Goal: Task Accomplishment & Management: Use online tool/utility

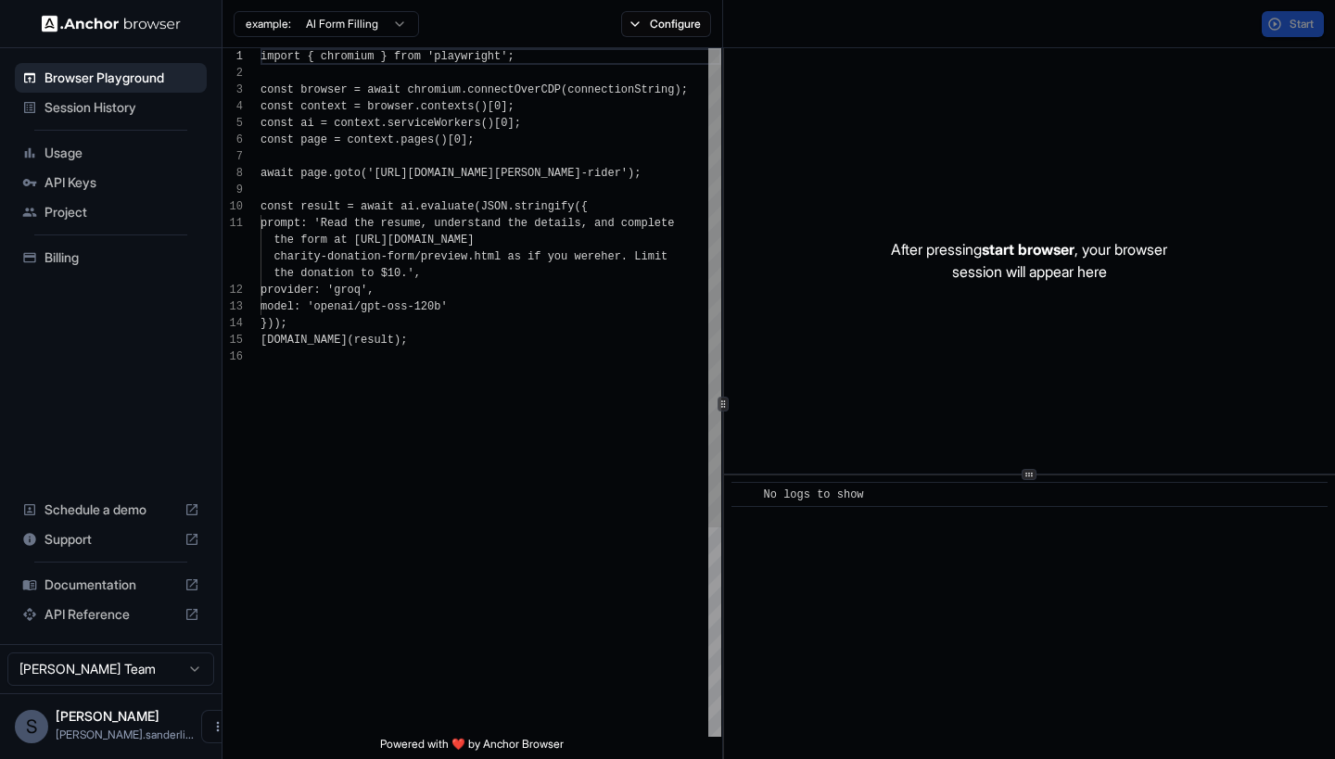
scroll to position [167, 0]
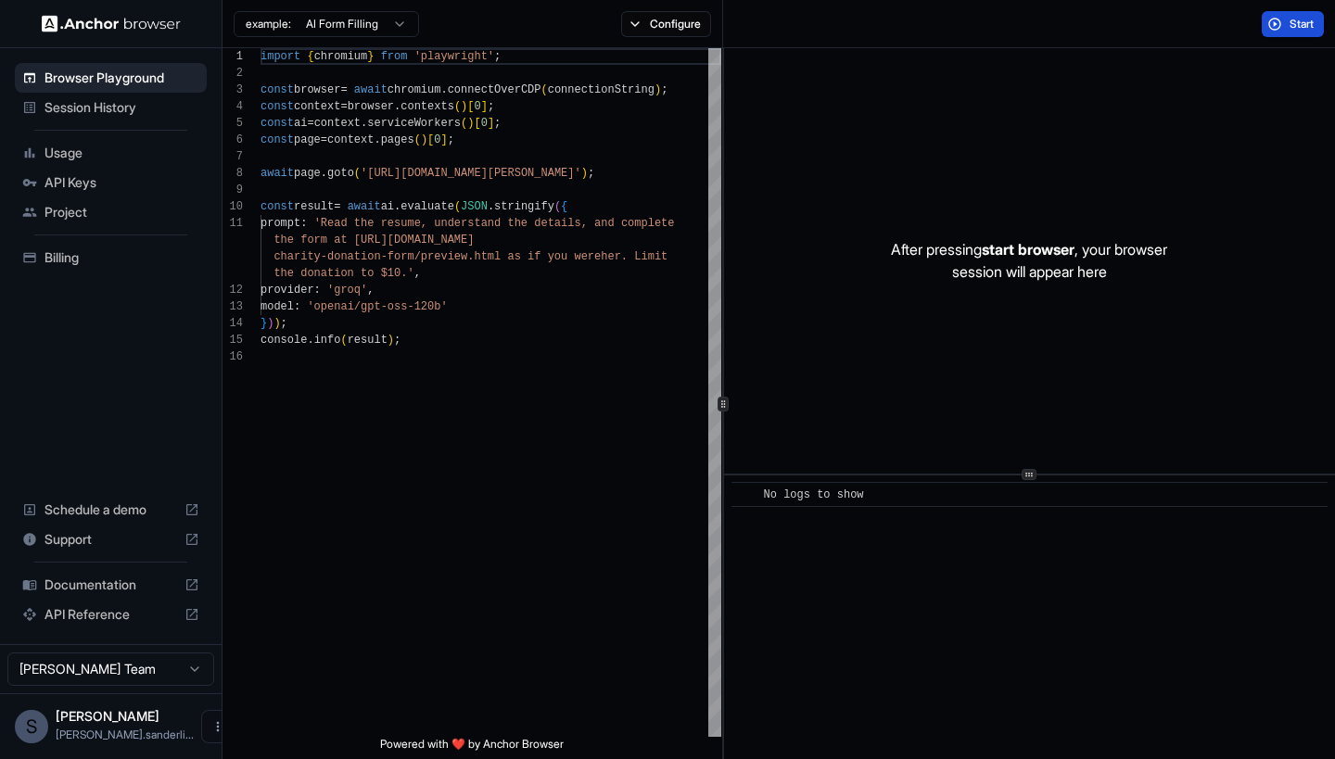
click at [1283, 28] on button "Start" at bounding box center [1293, 24] width 62 height 26
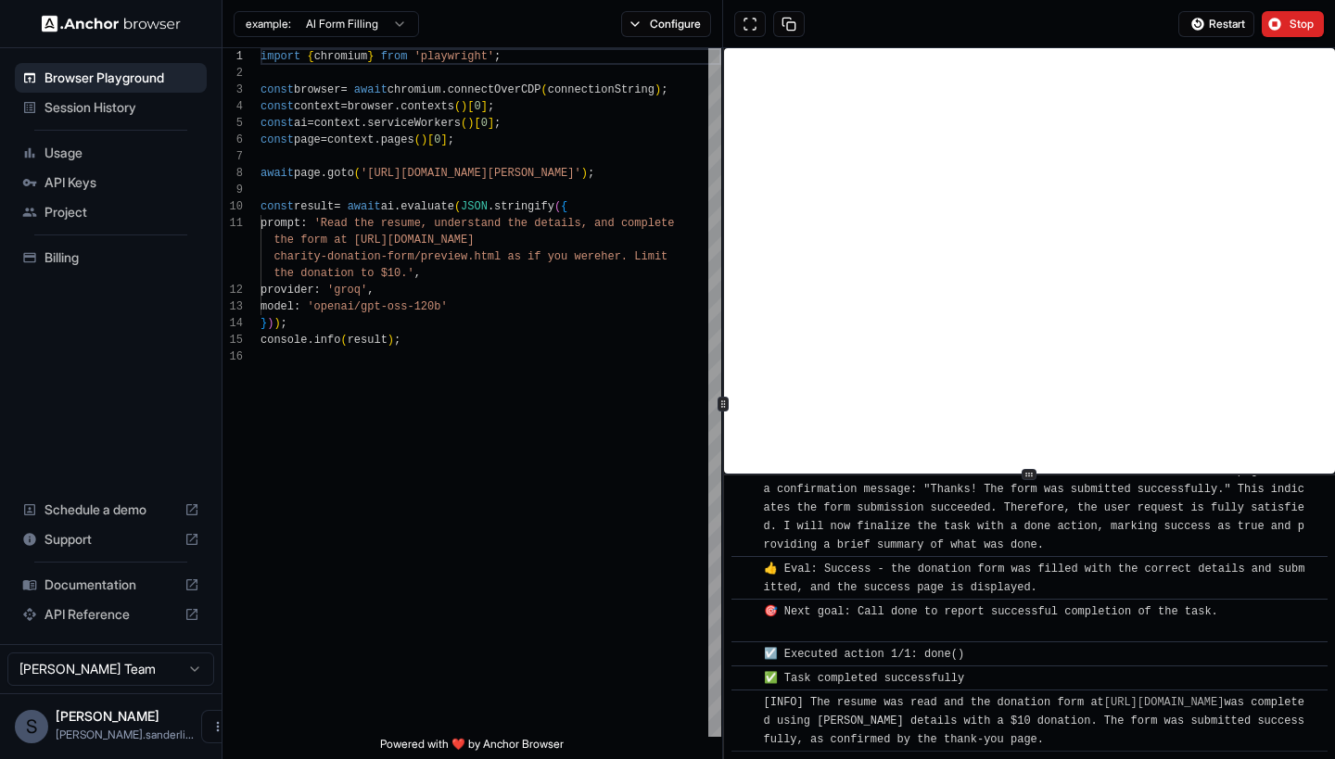
scroll to position [1142, 0]
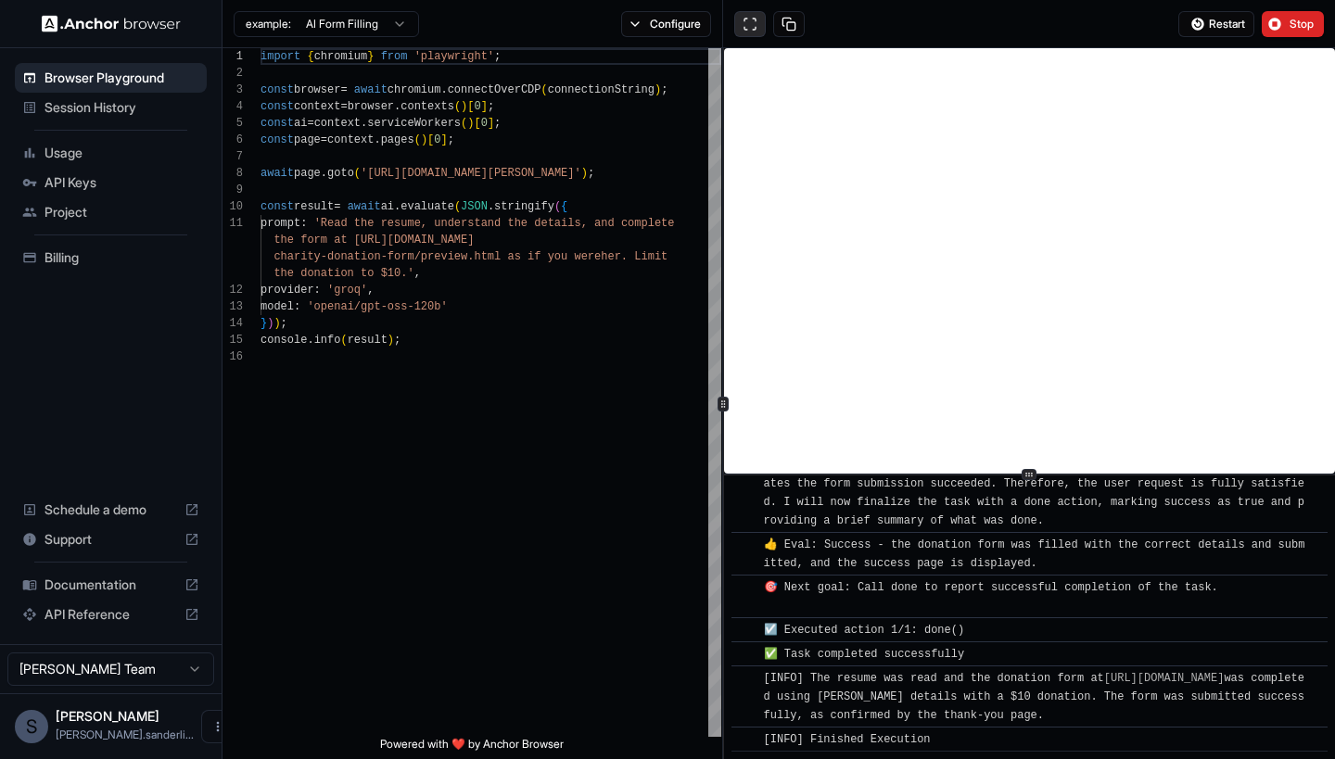
click at [752, 28] on button at bounding box center [750, 24] width 32 height 26
click at [674, 30] on button "Configure" at bounding box center [666, 24] width 90 height 26
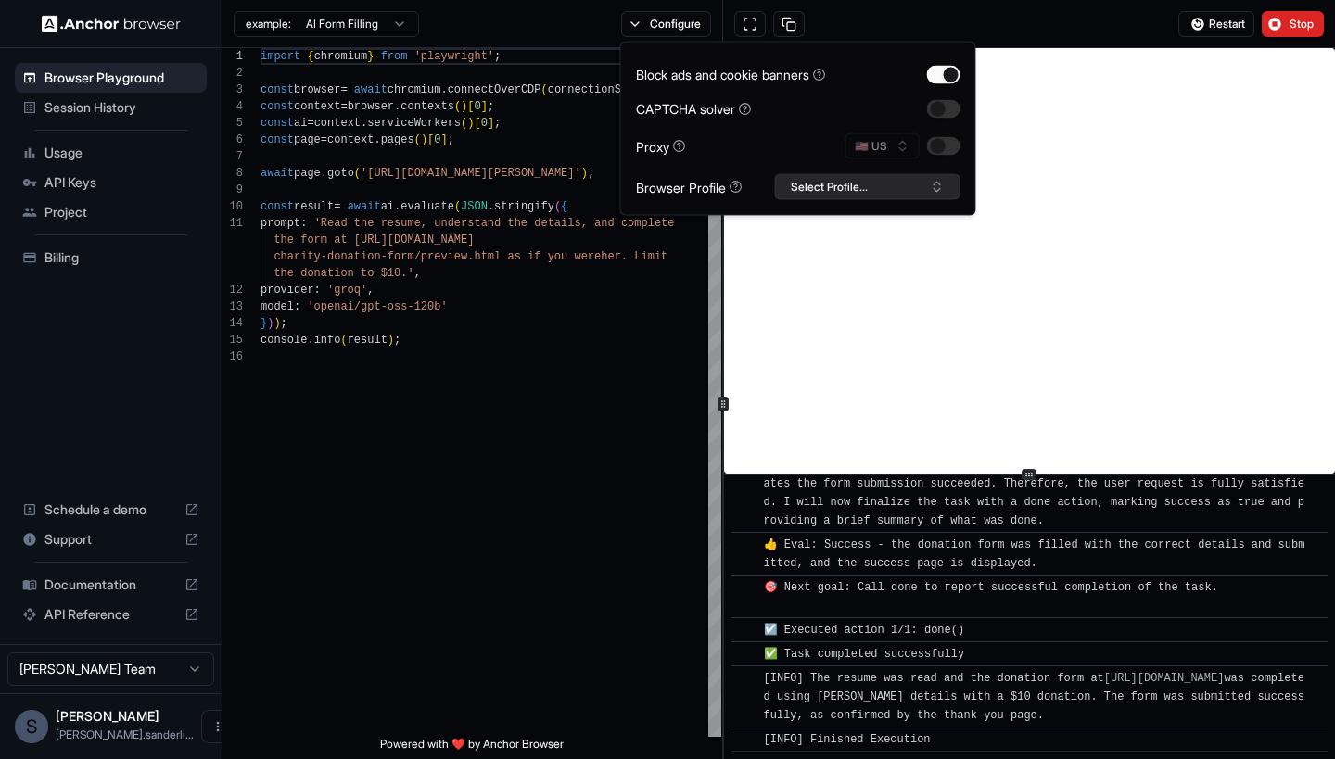
click at [892, 183] on button "Select Profile..." at bounding box center [867, 187] width 185 height 26
click at [656, 21] on button "Configure" at bounding box center [666, 24] width 90 height 26
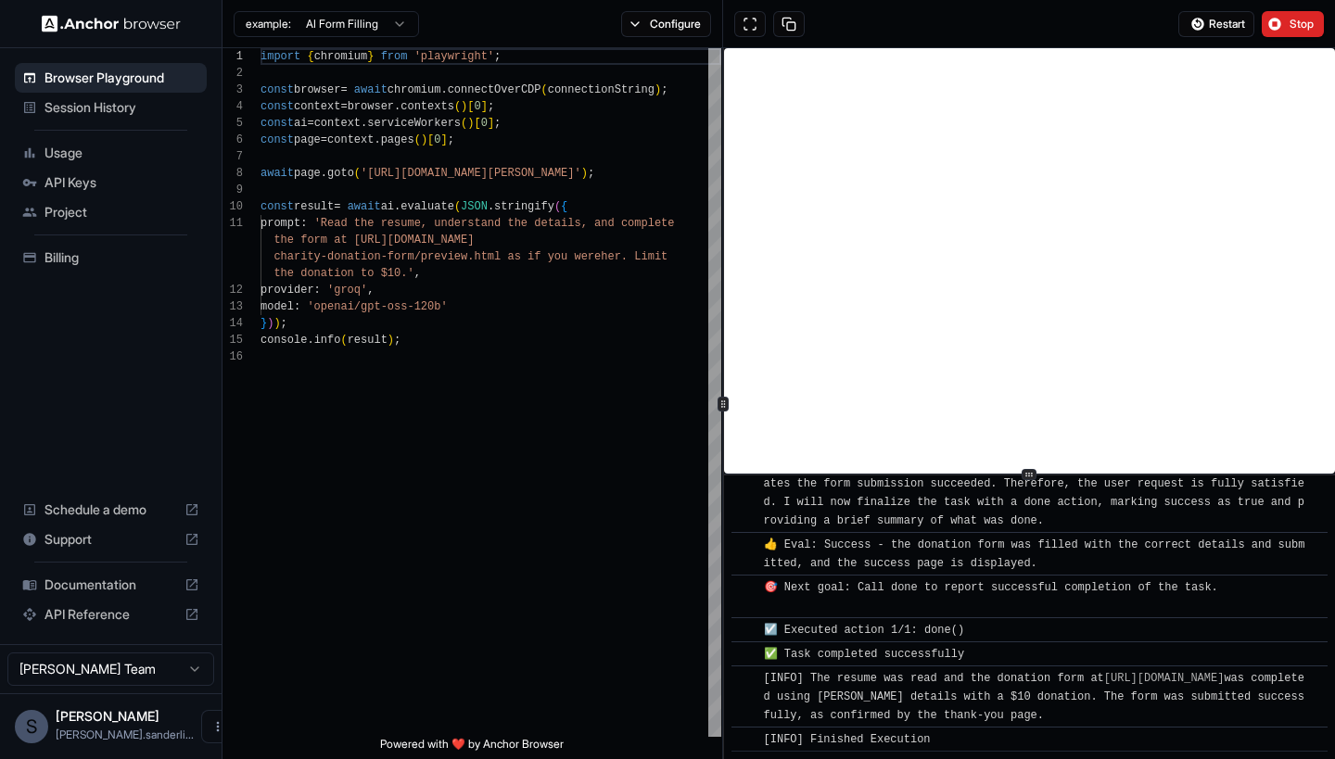
click at [396, 17] on html "Browser Playground Session History Usage API Keys Project Billing Schedule a de…" at bounding box center [667, 379] width 1335 height 759
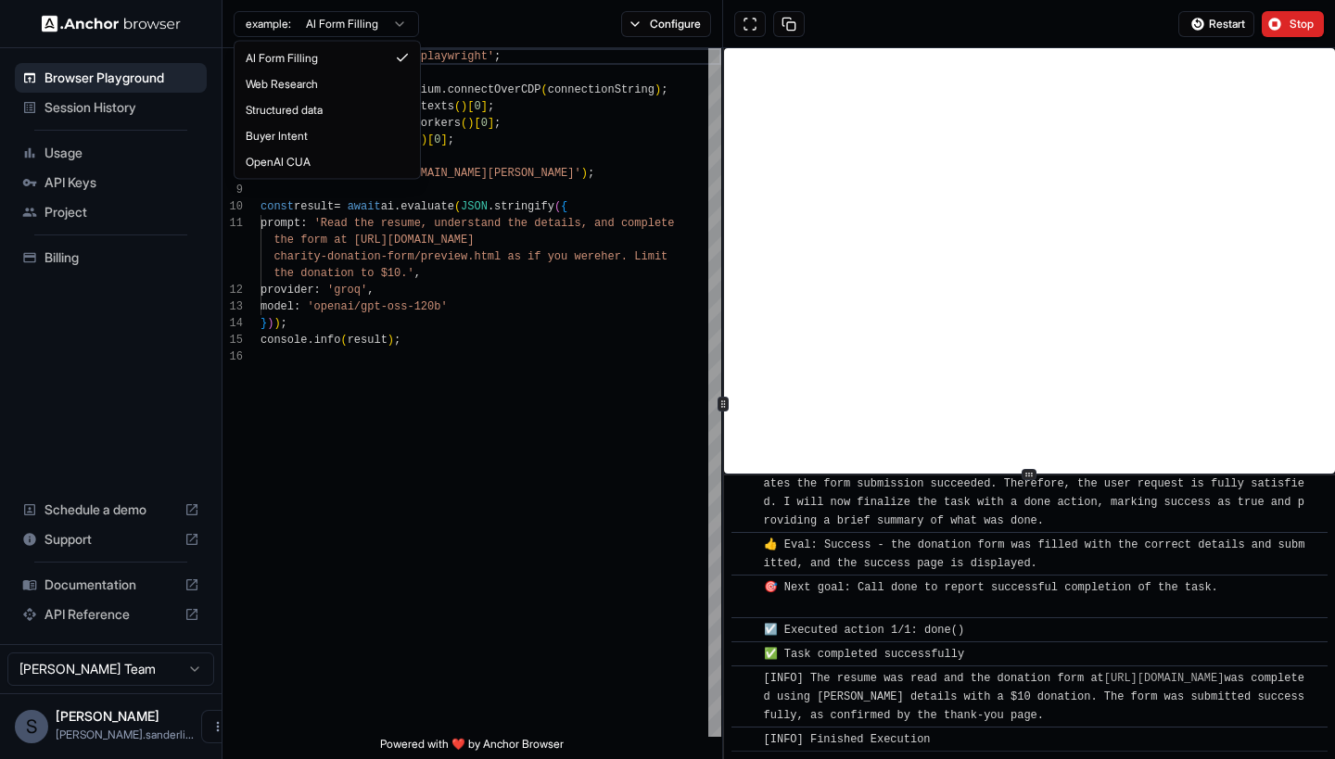
click at [401, 20] on html "Browser Playground Session History Usage API Keys Project Billing Schedule a de…" at bounding box center [667, 379] width 1335 height 759
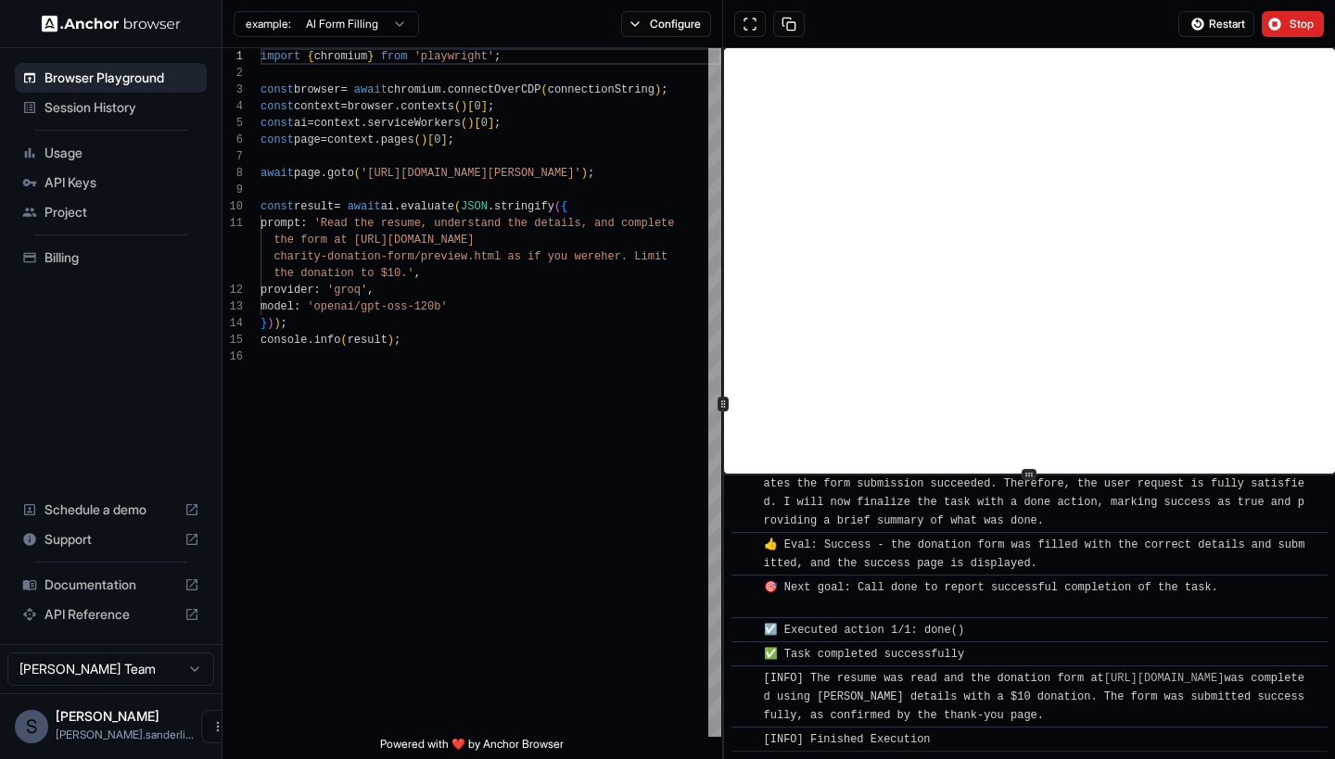
click at [74, 252] on span "Billing" at bounding box center [121, 257] width 155 height 19
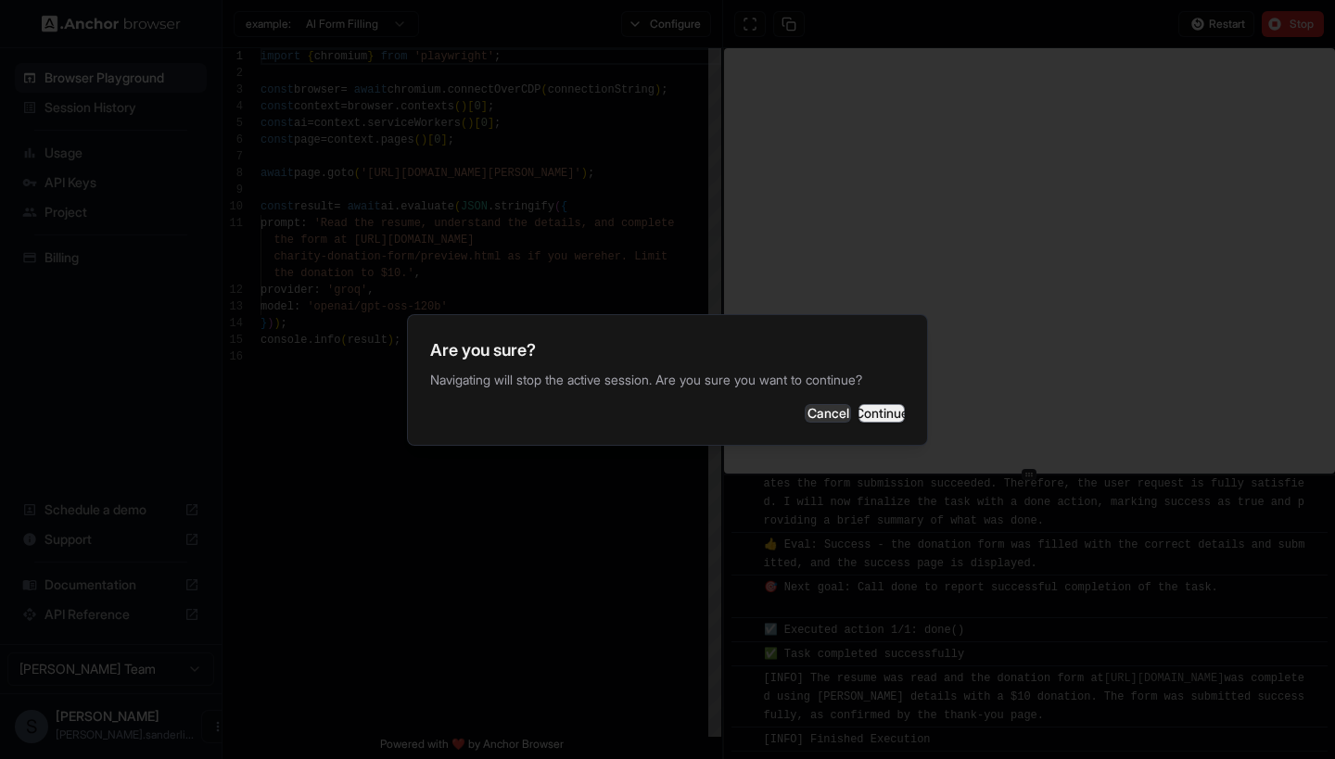
click at [861, 408] on button "Continue" at bounding box center [881, 413] width 46 height 19
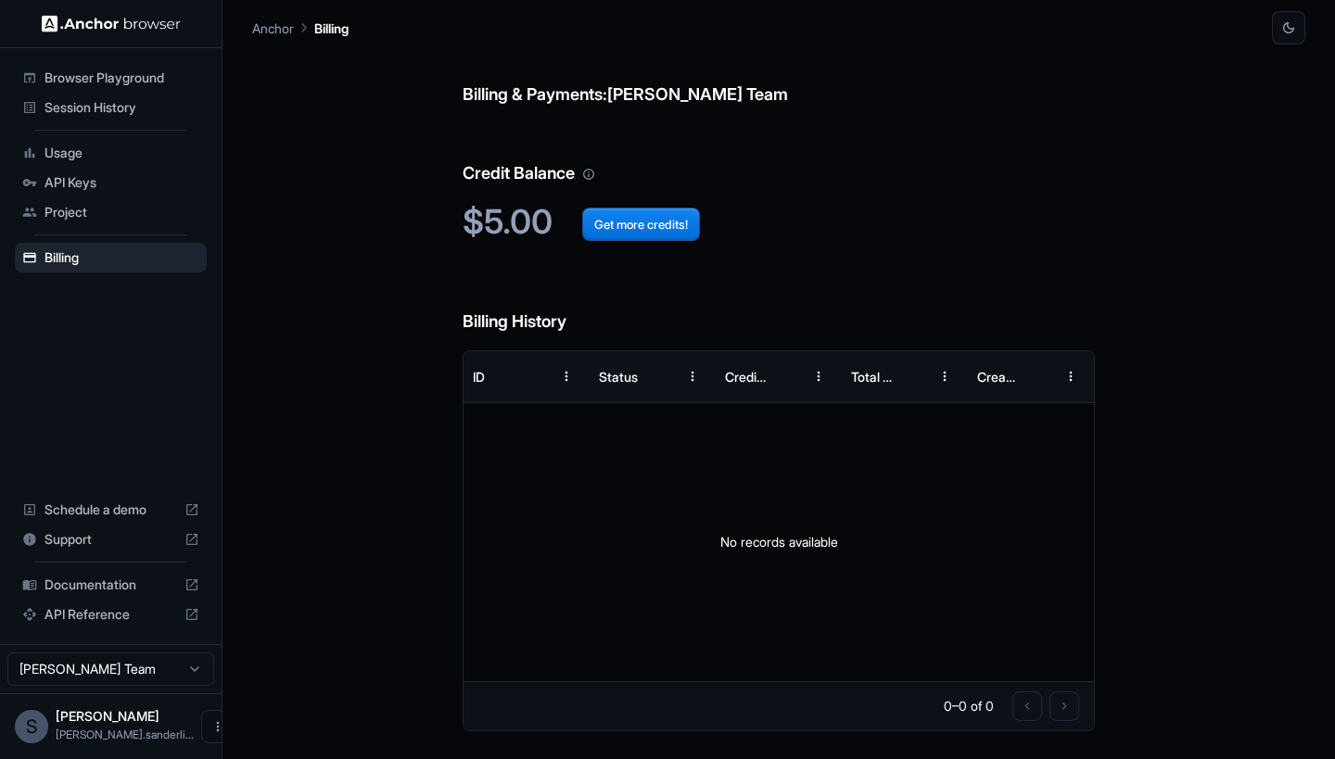
click at [180, 668] on html "Browser Playground Session History Usage API Keys Project Billing Schedule a de…" at bounding box center [667, 379] width 1335 height 759
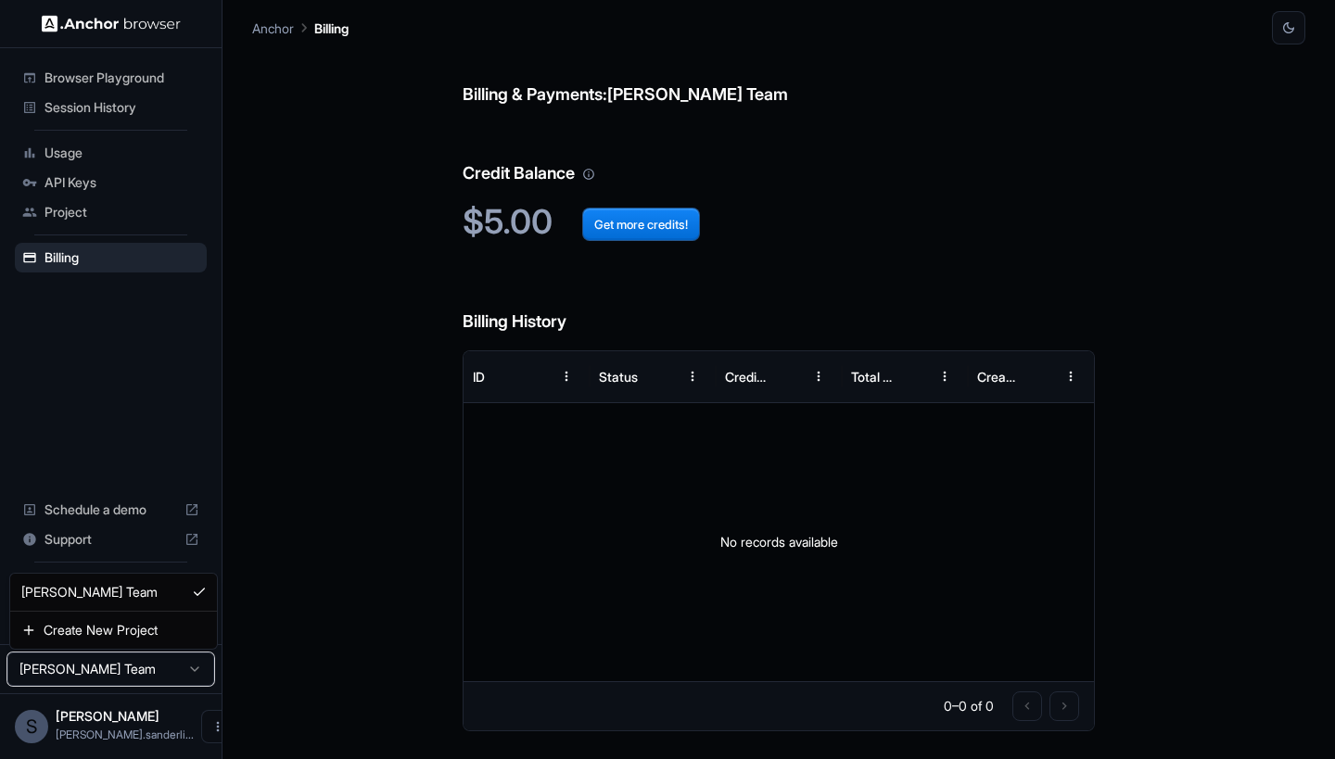
click at [180, 668] on html "Browser Playground Session History Usage API Keys Project Billing Schedule a de…" at bounding box center [667, 379] width 1335 height 759
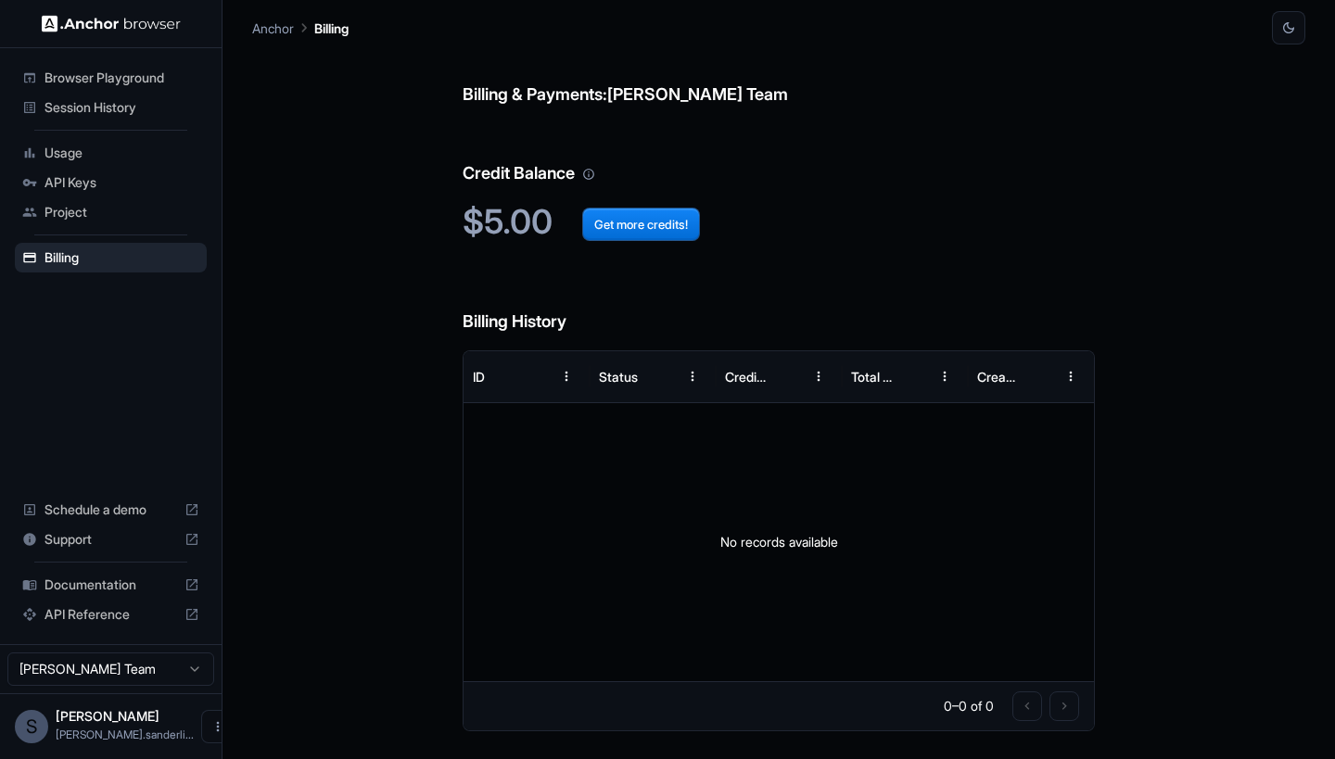
click at [125, 736] on span "[PERSON_NAME].sanderli..." at bounding box center [125, 735] width 138 height 14
click at [201, 728] on button "Open menu" at bounding box center [217, 726] width 33 height 33
click at [284, 700] on div at bounding box center [667, 379] width 1335 height 759
click at [119, 115] on span "Session History" at bounding box center [121, 107] width 155 height 19
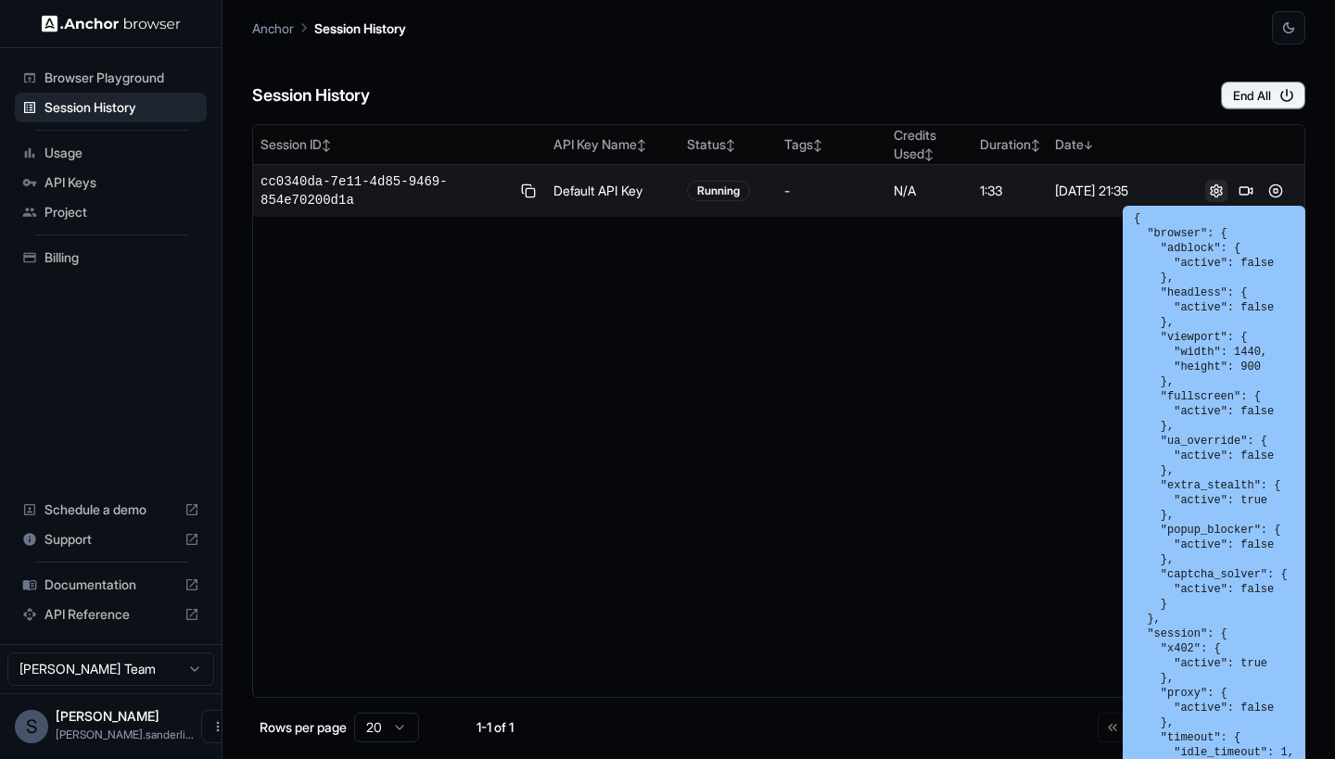
click at [1217, 193] on button at bounding box center [1216, 191] width 22 height 22
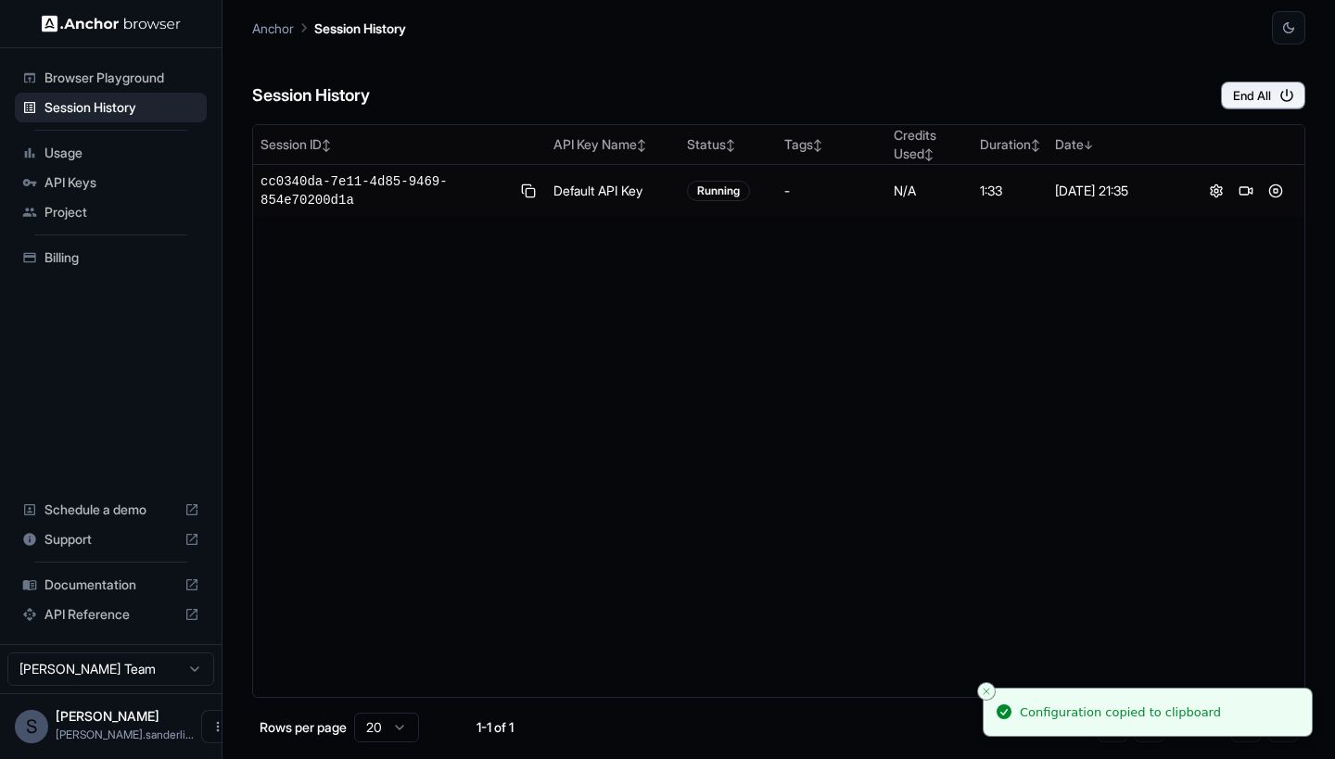
click at [1197, 294] on div "Session ID ↕ API Key Name ↕ Status ↕ Tags ↕ Credits Used ↕ Duration ↕ Date ↓ cc…" at bounding box center [778, 411] width 1053 height 574
click at [1245, 87] on button "End All" at bounding box center [1263, 96] width 84 height 28
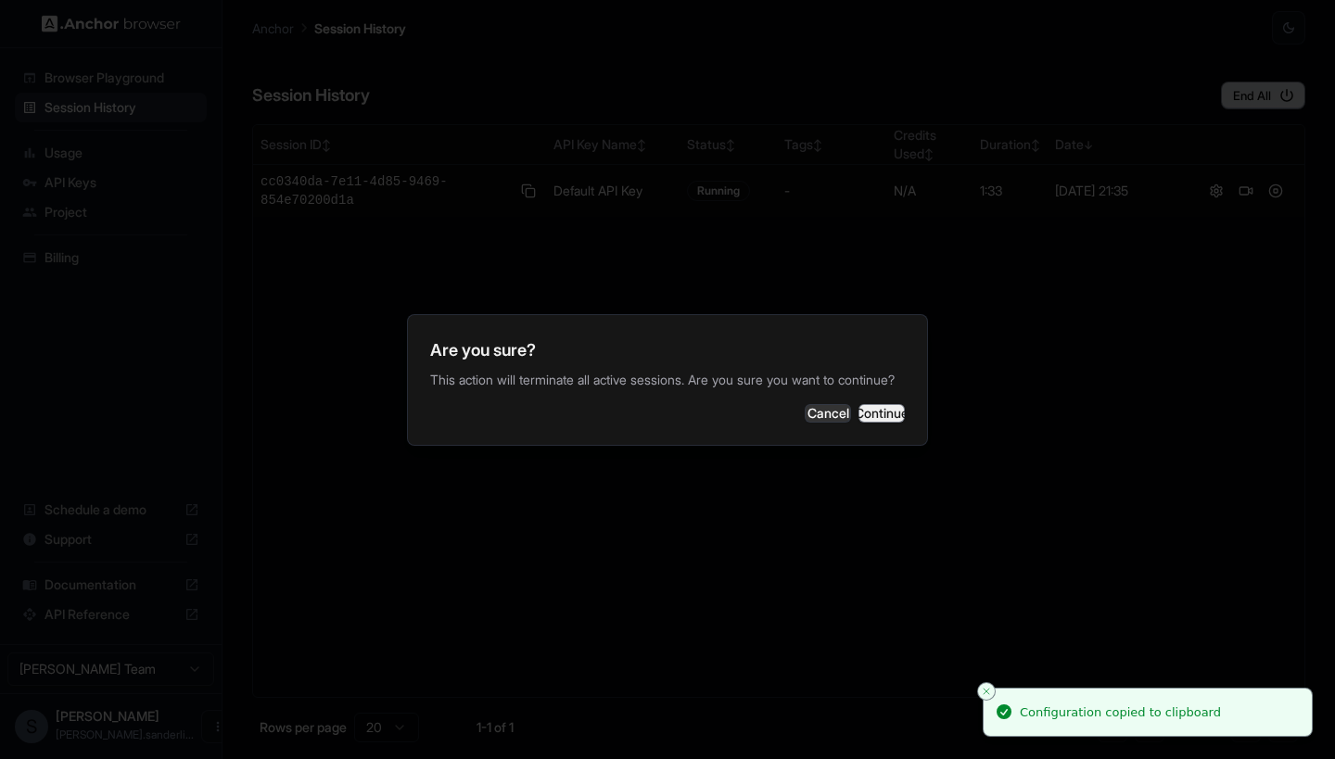
click at [862, 423] on button "Continue" at bounding box center [881, 413] width 46 height 19
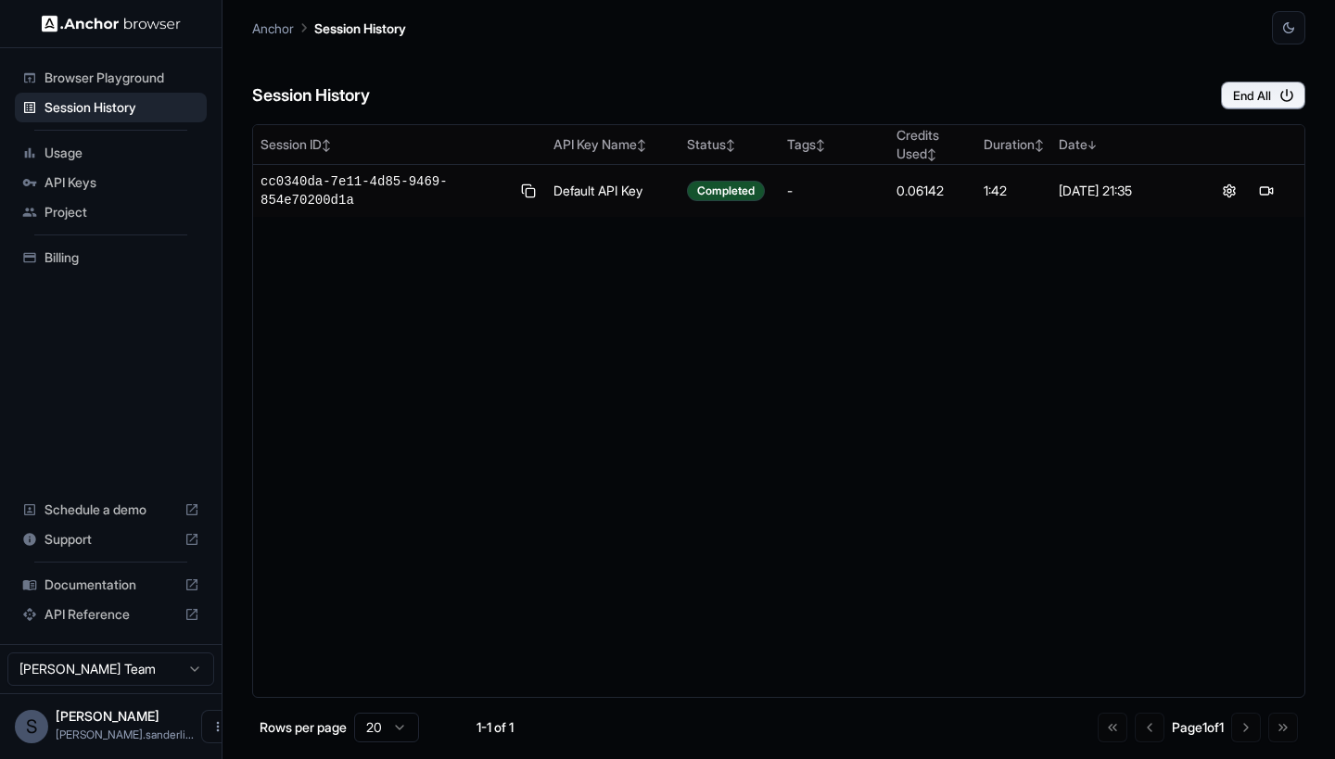
click at [133, 74] on span "Browser Playground" at bounding box center [121, 78] width 155 height 19
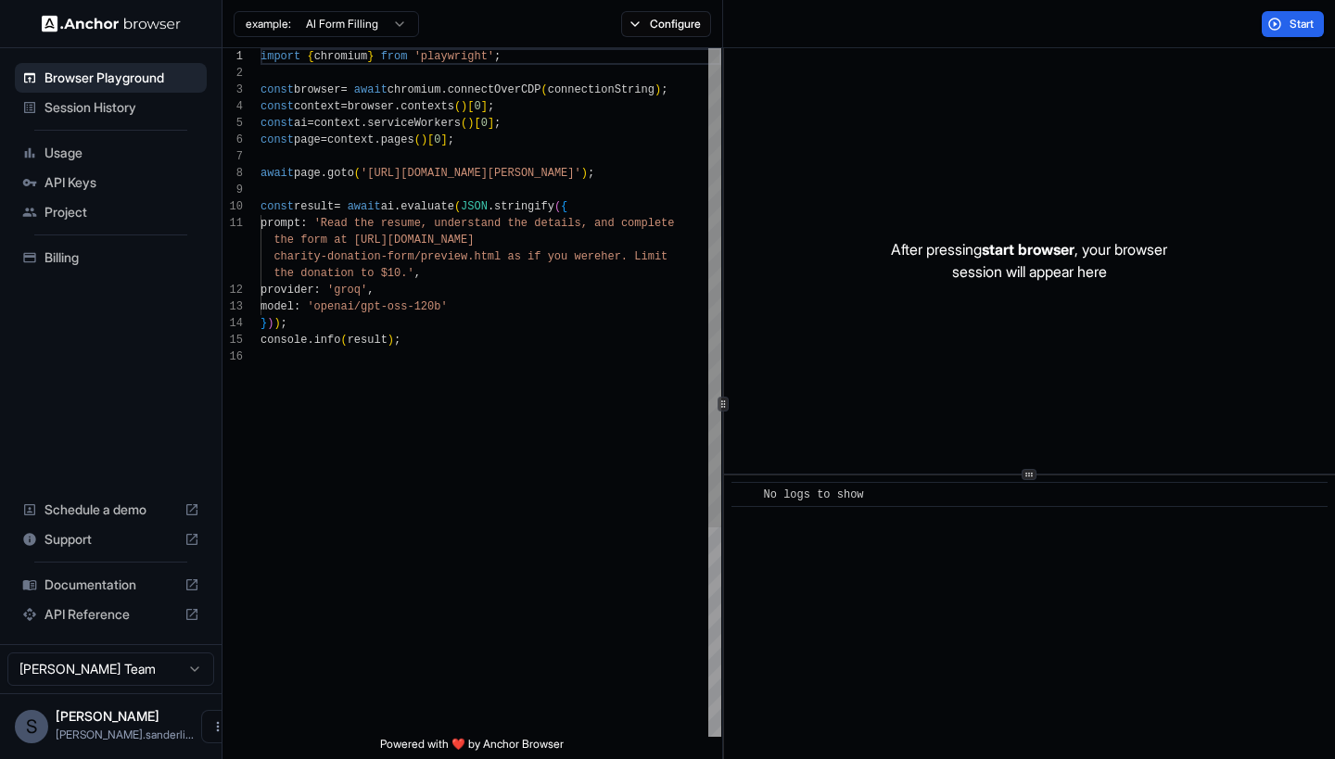
scroll to position [167, 0]
click at [128, 618] on span "API Reference" at bounding box center [110, 614] width 133 height 19
click at [78, 157] on span "Usage" at bounding box center [121, 153] width 155 height 19
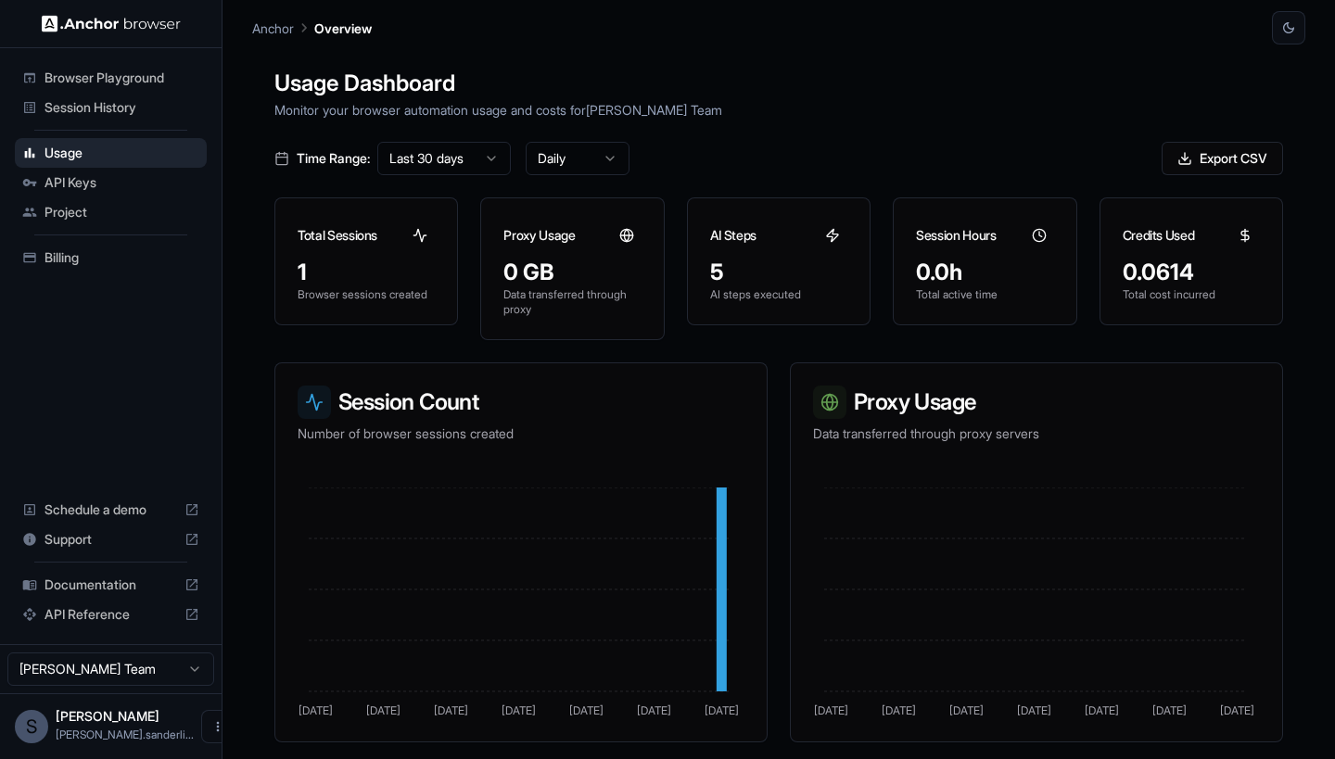
click at [102, 184] on span "API Keys" at bounding box center [121, 182] width 155 height 19
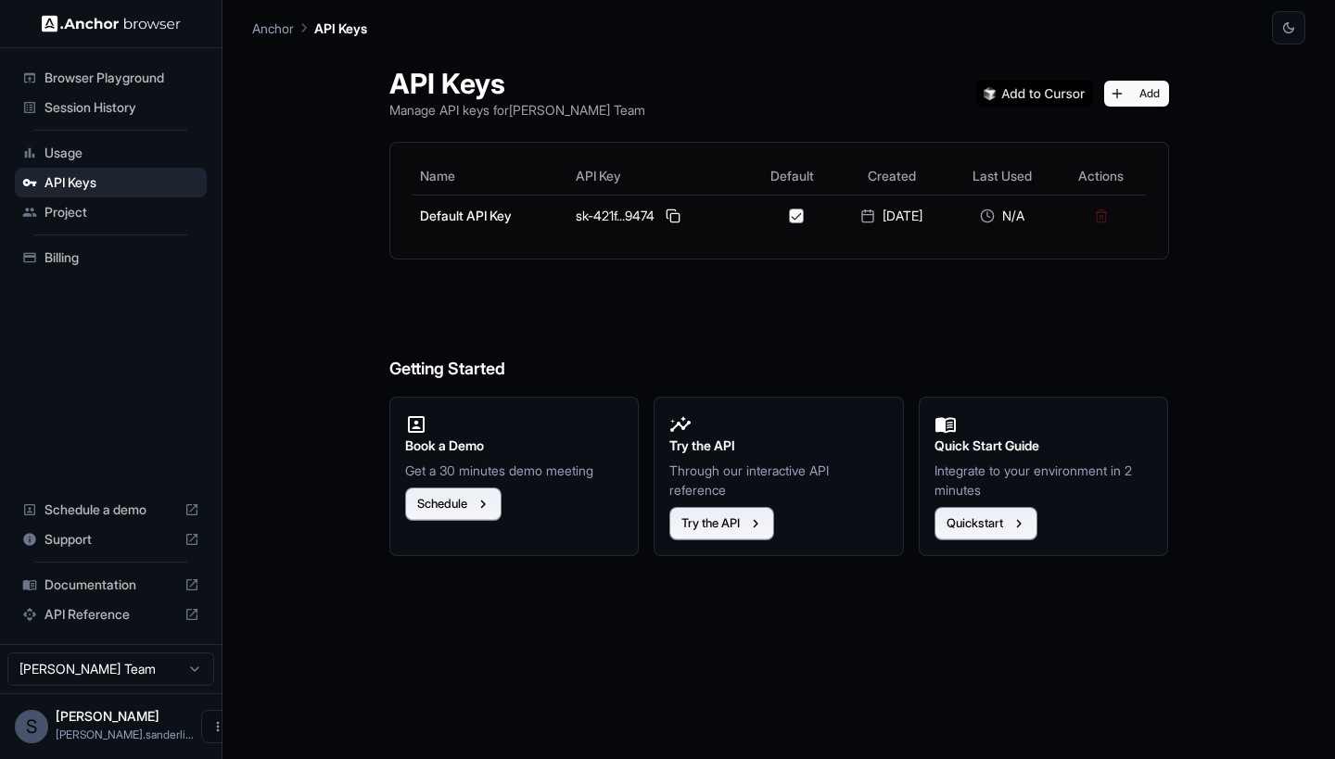
click at [130, 111] on span "Session History" at bounding box center [121, 107] width 155 height 19
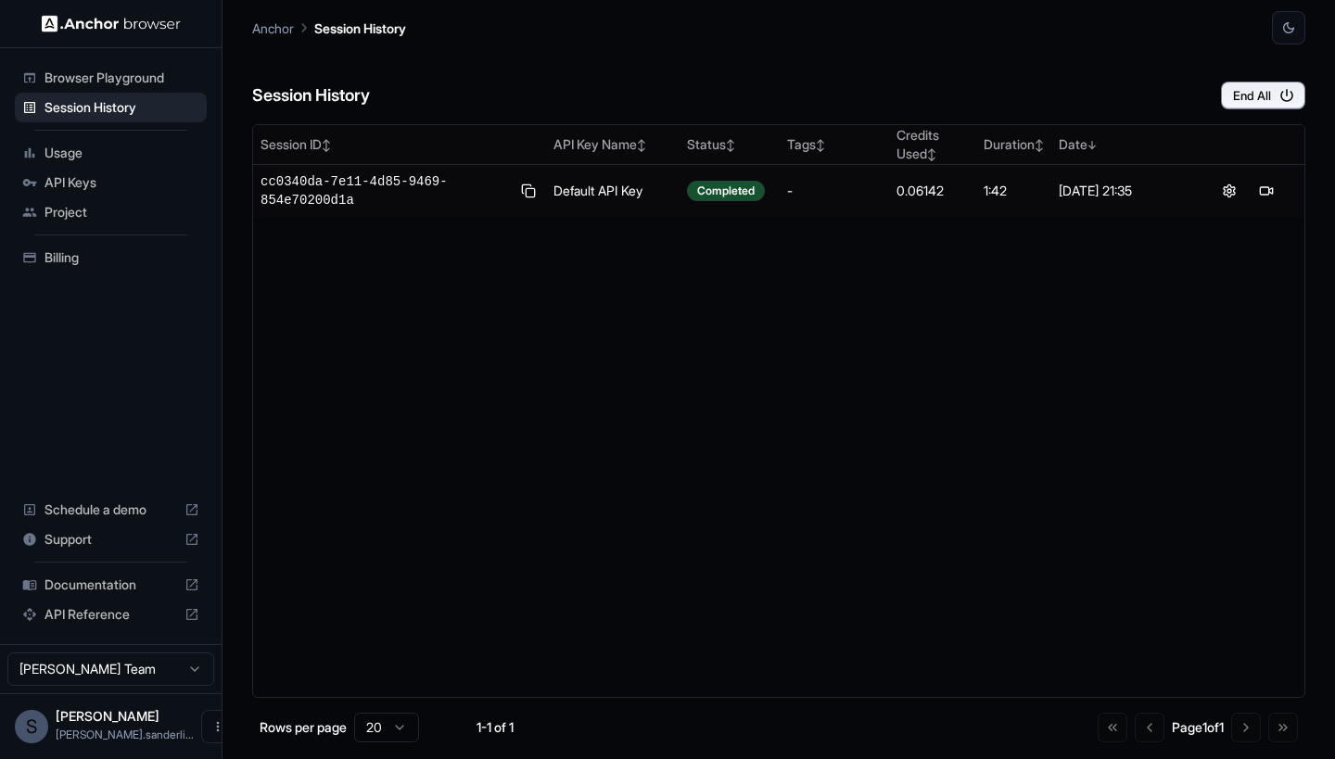
click at [130, 73] on span "Browser Playground" at bounding box center [121, 78] width 155 height 19
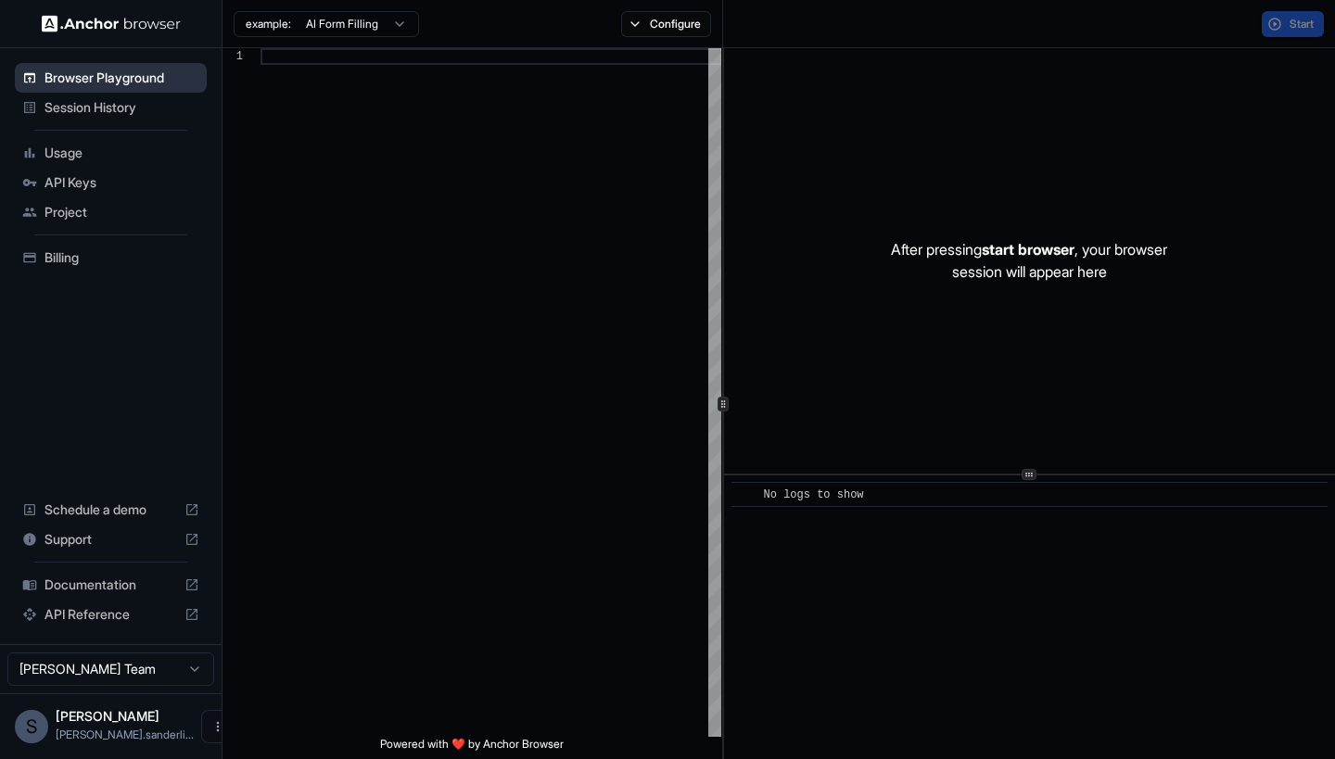
scroll to position [167, 0]
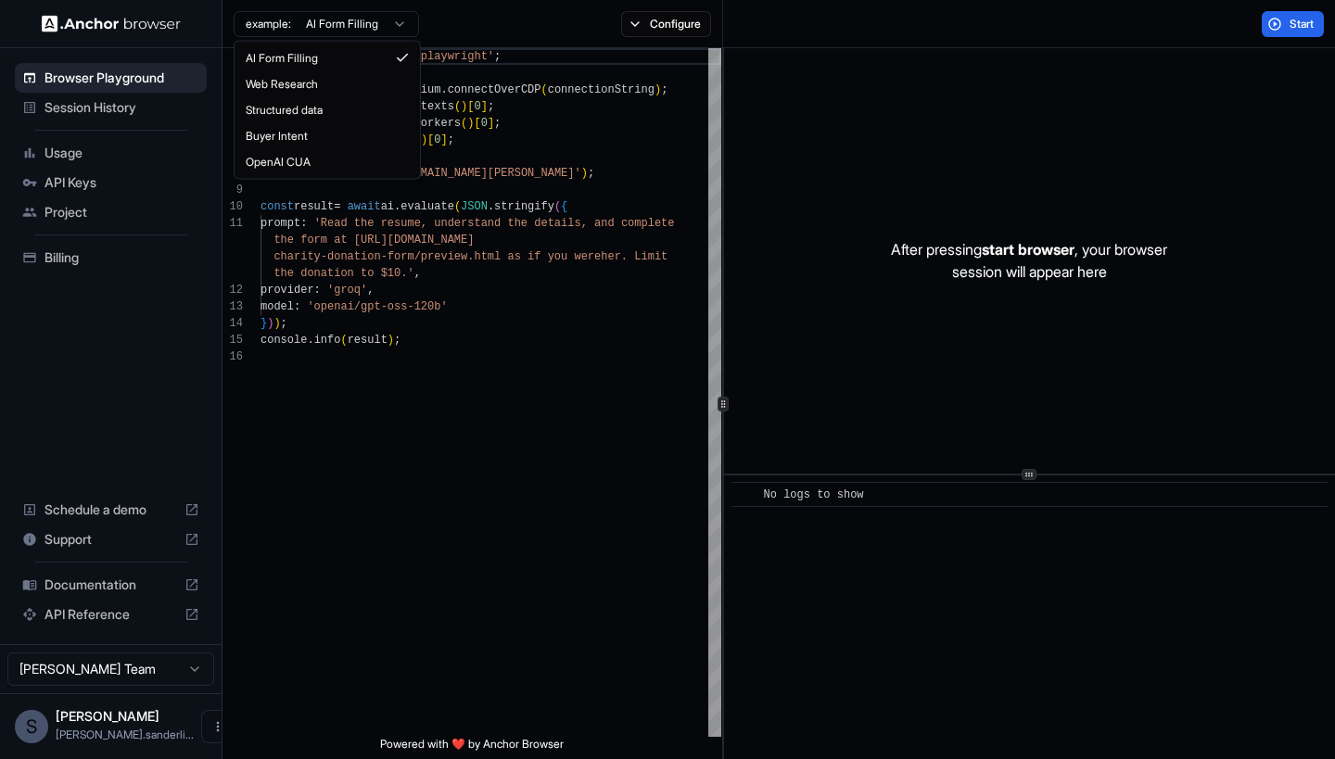
click at [384, 20] on html "Browser Playground Session History Usage API Keys Project Billing Schedule a de…" at bounding box center [667, 379] width 1335 height 759
type textarea "**********"
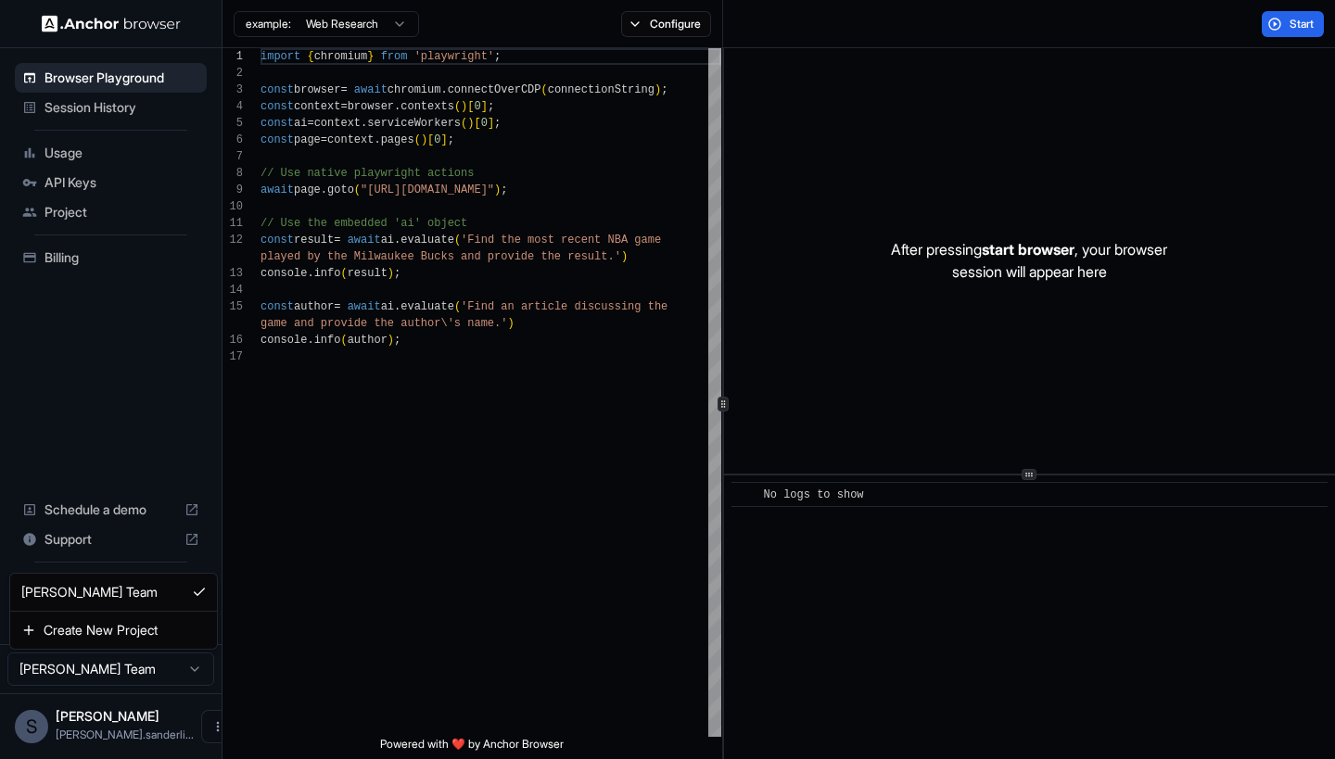
click at [179, 662] on html "Browser Playground Session History Usage API Keys Project Billing Schedule a de…" at bounding box center [667, 379] width 1335 height 759
click at [115, 258] on span "Billing" at bounding box center [121, 257] width 155 height 19
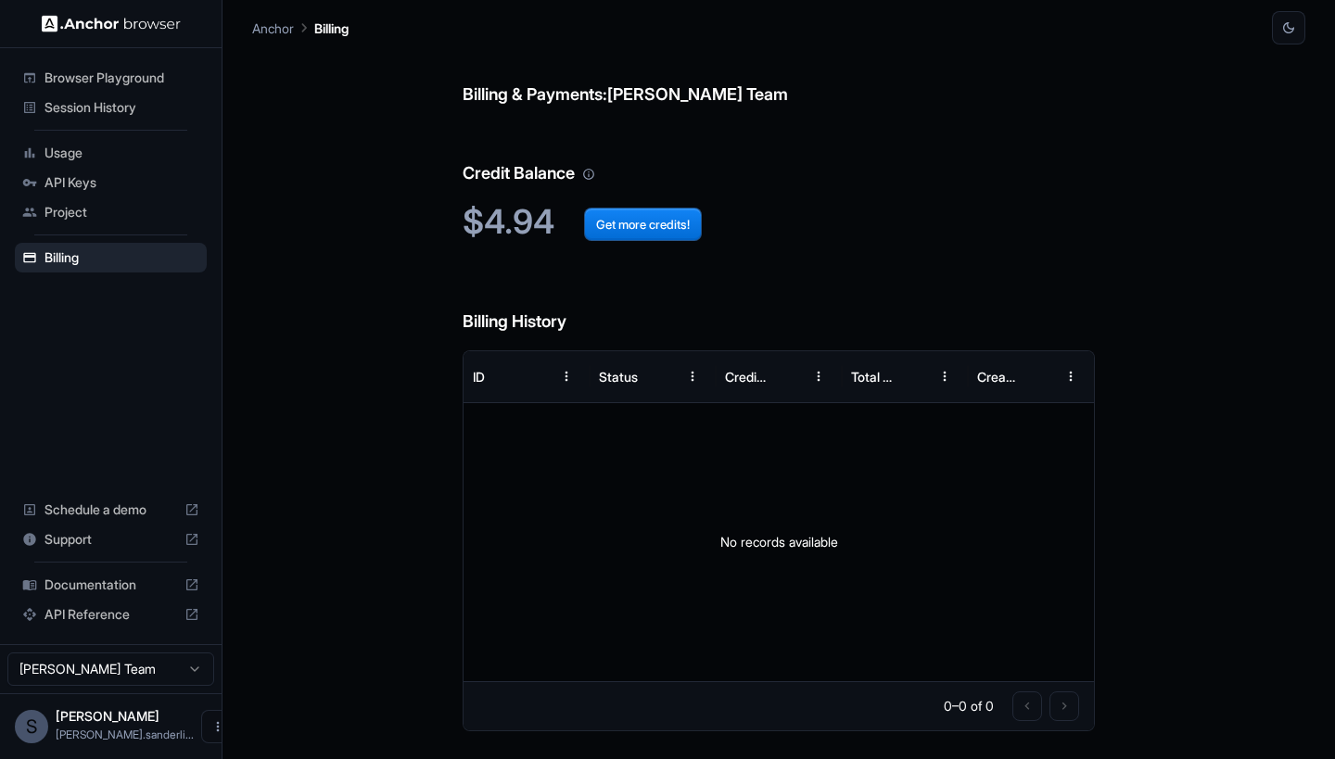
click at [111, 584] on span "Documentation" at bounding box center [110, 585] width 133 height 19
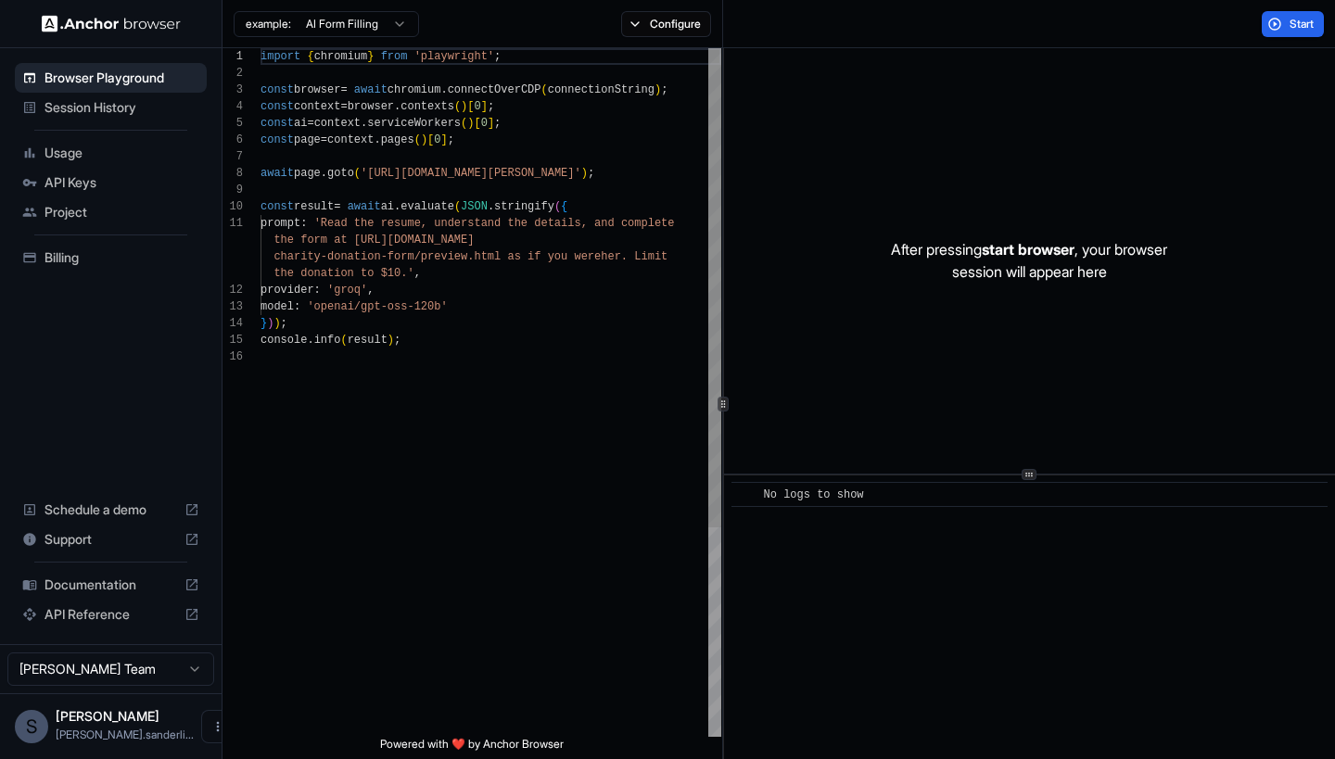
scroll to position [167, 0]
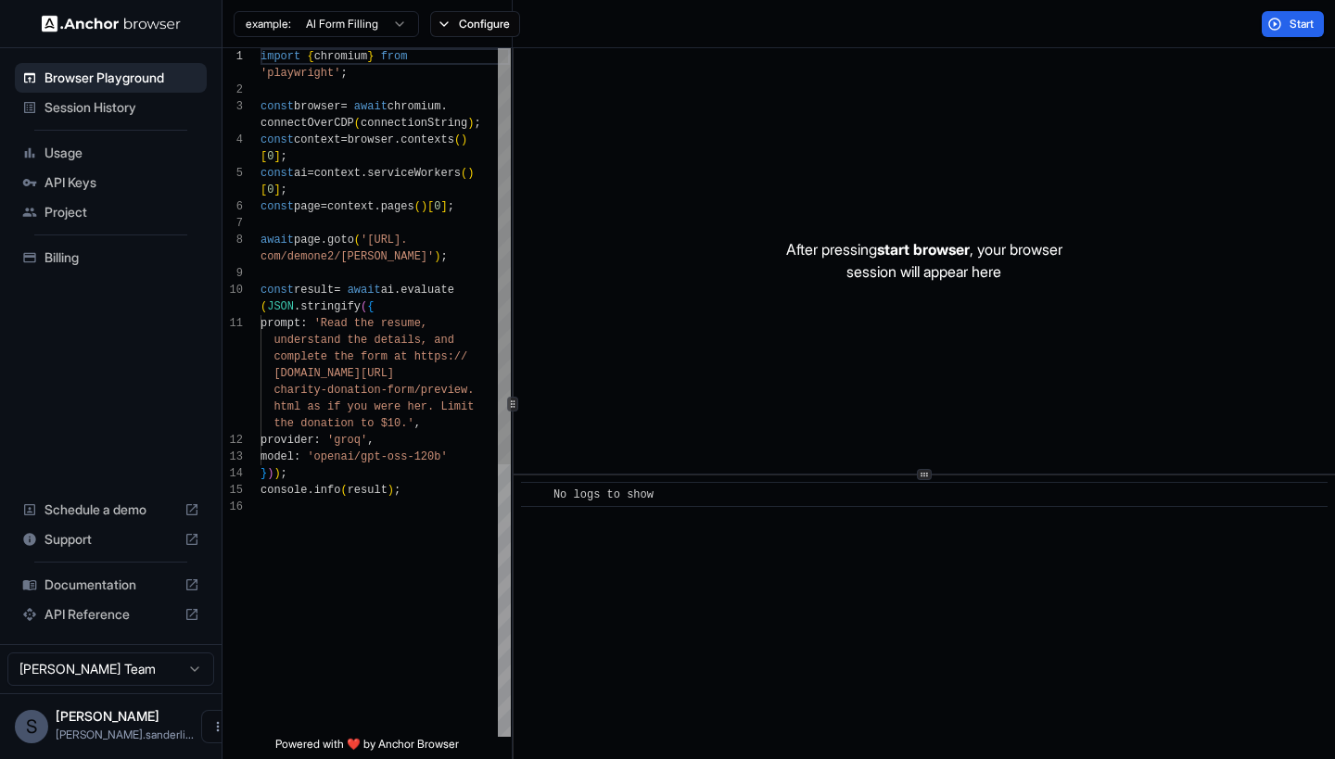
click at [518, 397] on div at bounding box center [512, 404] width 11 height 15
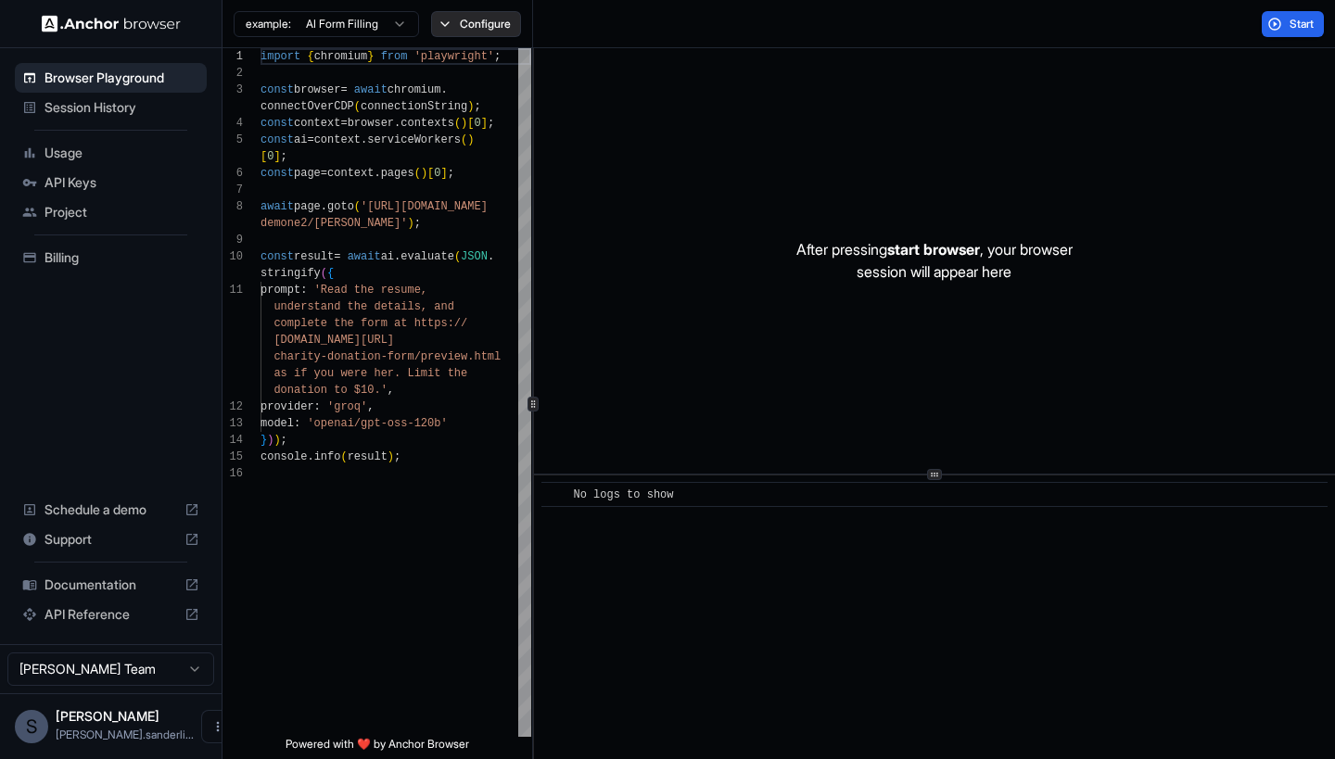
click at [483, 23] on button "Configure" at bounding box center [476, 24] width 90 height 26
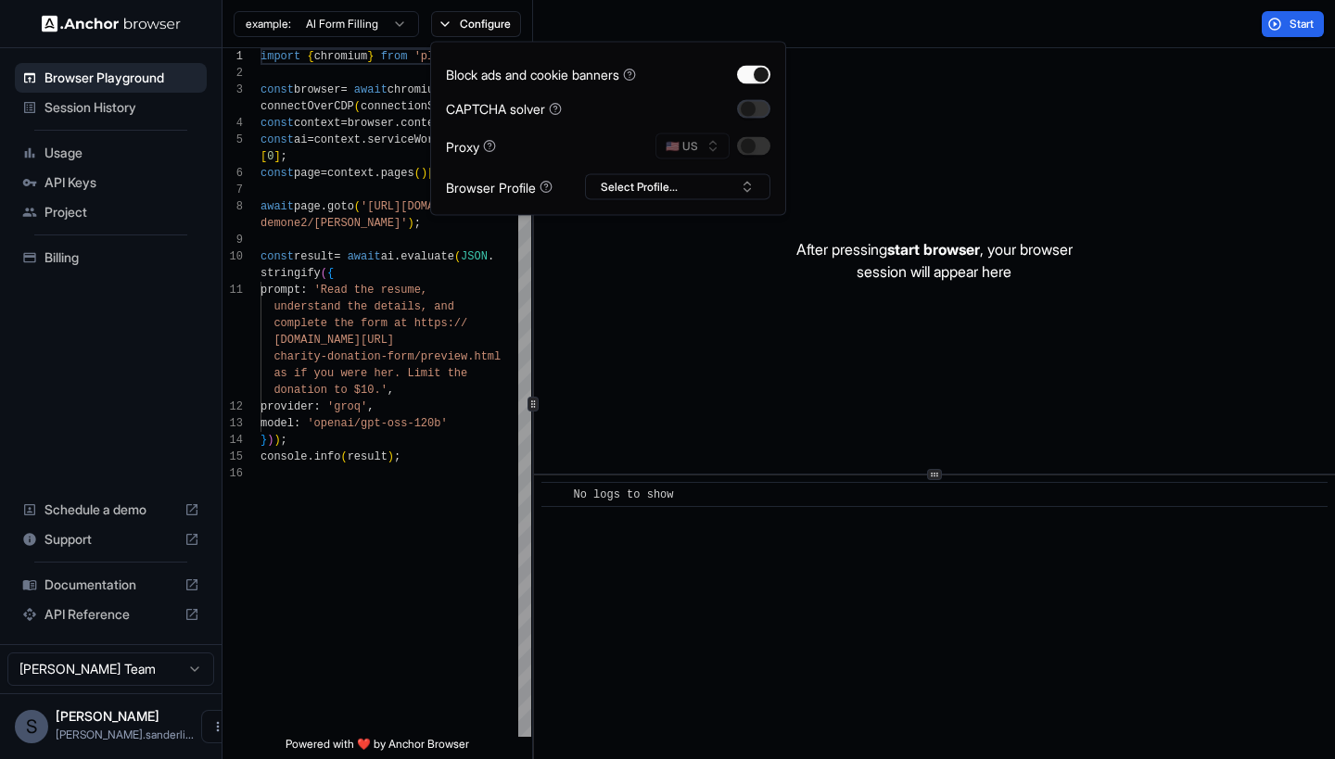
click at [752, 106] on button "button" at bounding box center [753, 108] width 33 height 19
click at [666, 197] on button "Select Profile..." at bounding box center [677, 187] width 185 height 26
click at [654, 224] on input "text" at bounding box center [688, 221] width 139 height 33
click at [638, 215] on input "text" at bounding box center [688, 221] width 139 height 33
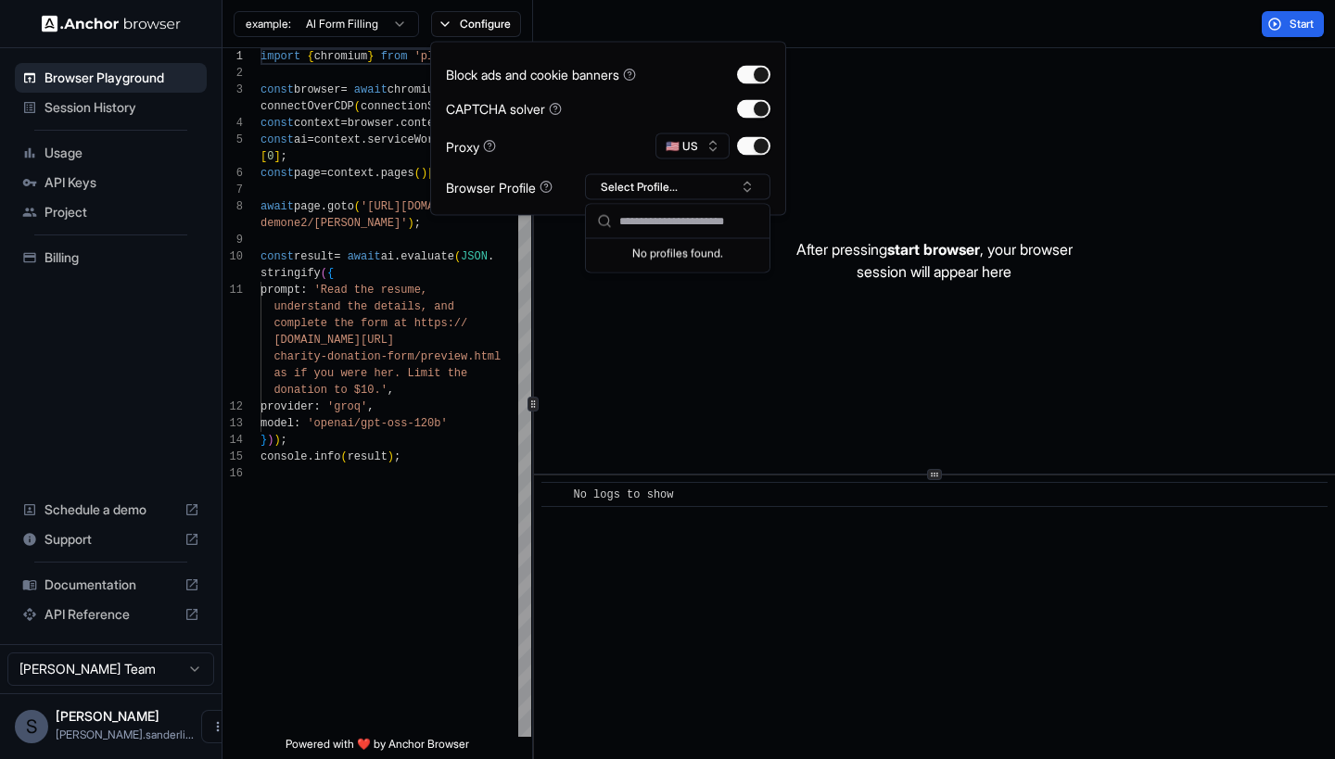
click at [638, 215] on input "text" at bounding box center [688, 221] width 139 height 33
click at [617, 159] on div "Block ads and cookie banners CAPTCHA solver Proxy 🇺🇸 US Browser Profile Select …" at bounding box center [608, 128] width 324 height 143
click at [101, 583] on span "Documentation" at bounding box center [110, 585] width 133 height 19
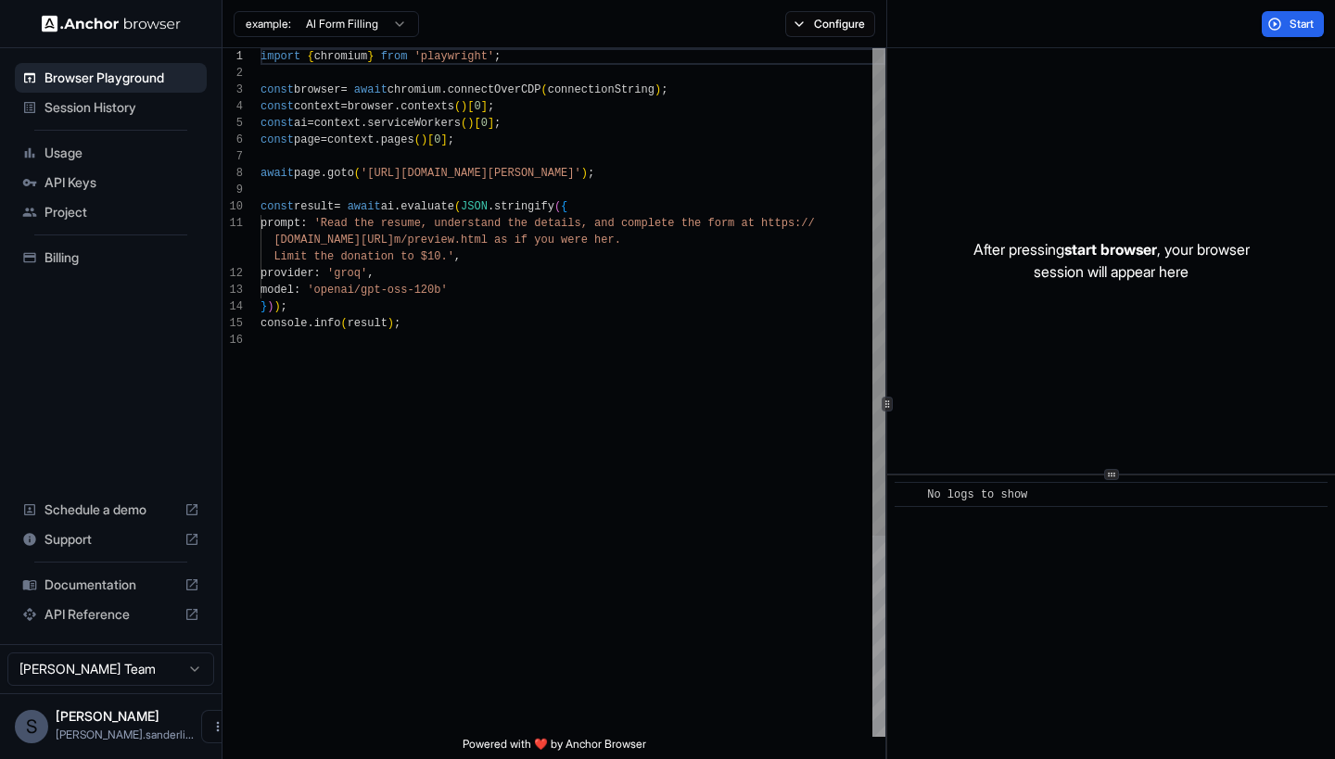
click at [888, 242] on div "1 2 3 4 5 6 7 8 9 10 11 12 13 14 15 16 import { chromium } from 'playwright' ; …" at bounding box center [778, 403] width 1112 height 711
click at [358, 123] on span "context" at bounding box center [337, 123] width 46 height 13
click at [431, 125] on span "serviceWorkers" at bounding box center [414, 123] width 94 height 13
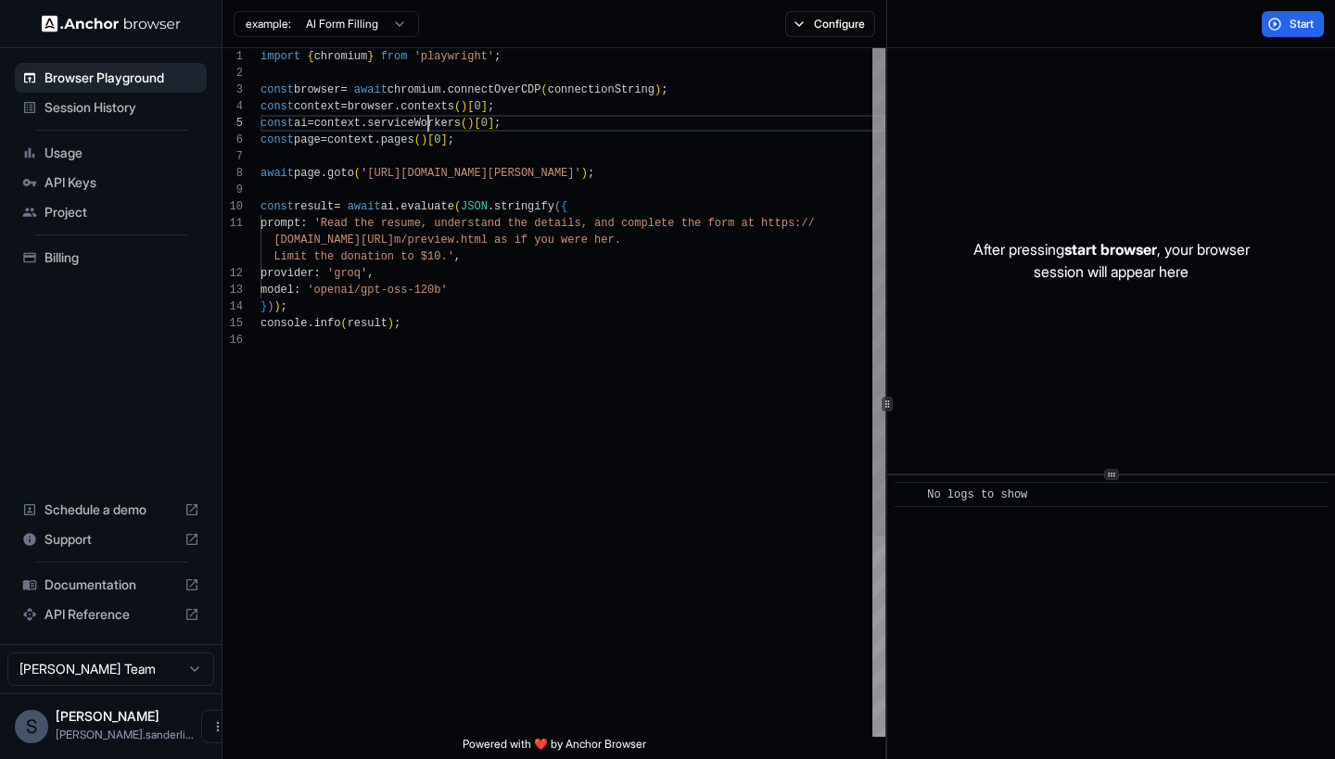
click at [431, 125] on span "serviceWorkers" at bounding box center [414, 123] width 94 height 13
type textarea "**********"
click at [586, 563] on div "import { chromium } from 'playwright' ; const browser = await chromium . connec…" at bounding box center [572, 534] width 625 height 972
click at [146, 590] on span "Documentation" at bounding box center [110, 585] width 133 height 19
